Goal: Browse casually

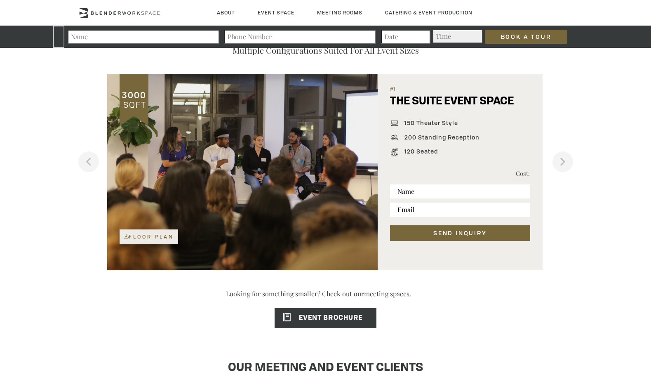
scroll to position [536, 0]
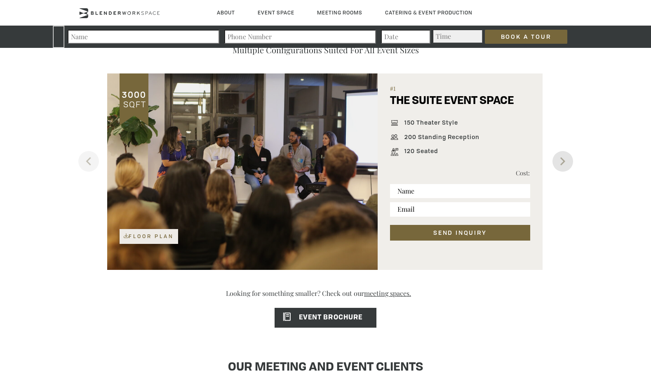
click at [565, 159] on button "Next" at bounding box center [563, 161] width 21 height 21
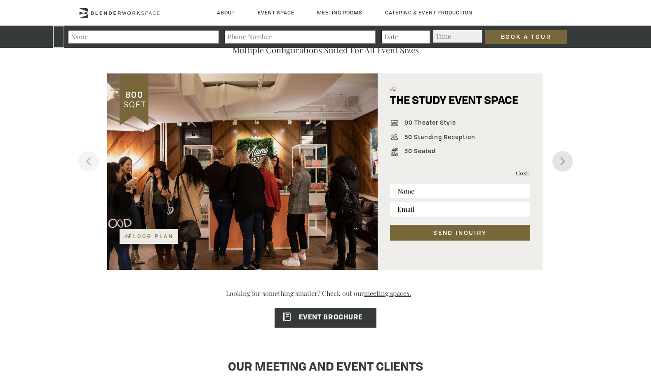
click at [566, 164] on button "Next" at bounding box center [563, 161] width 21 height 21
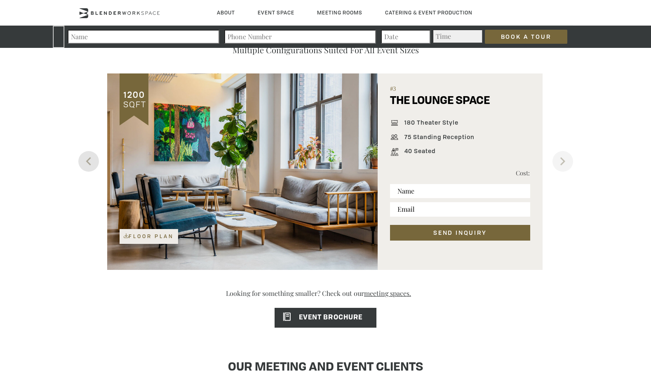
click at [86, 153] on button "Previous" at bounding box center [88, 161] width 21 height 21
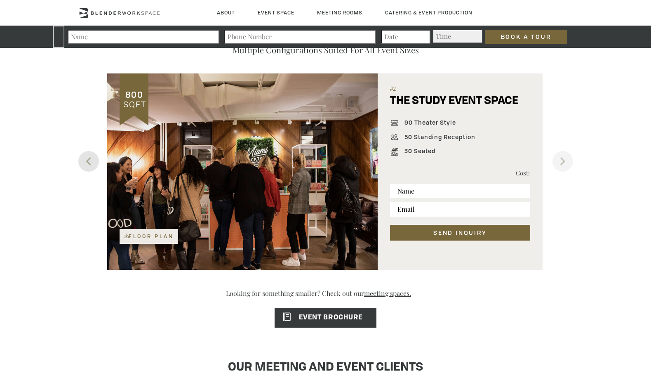
click at [86, 153] on button "Previous" at bounding box center [88, 161] width 21 height 21
click at [85, 155] on button "Previous" at bounding box center [88, 161] width 21 height 21
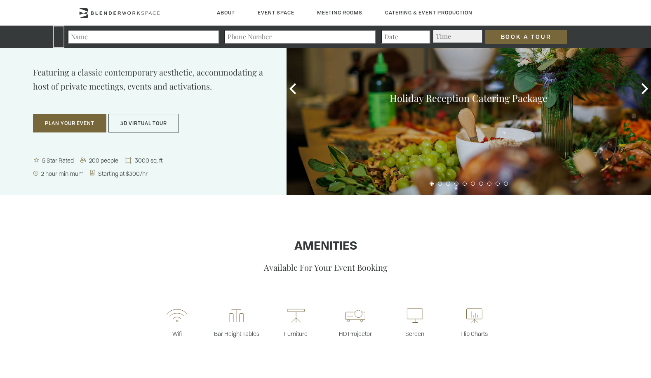
scroll to position [0, 0]
